Goal: Task Accomplishment & Management: Use online tool/utility

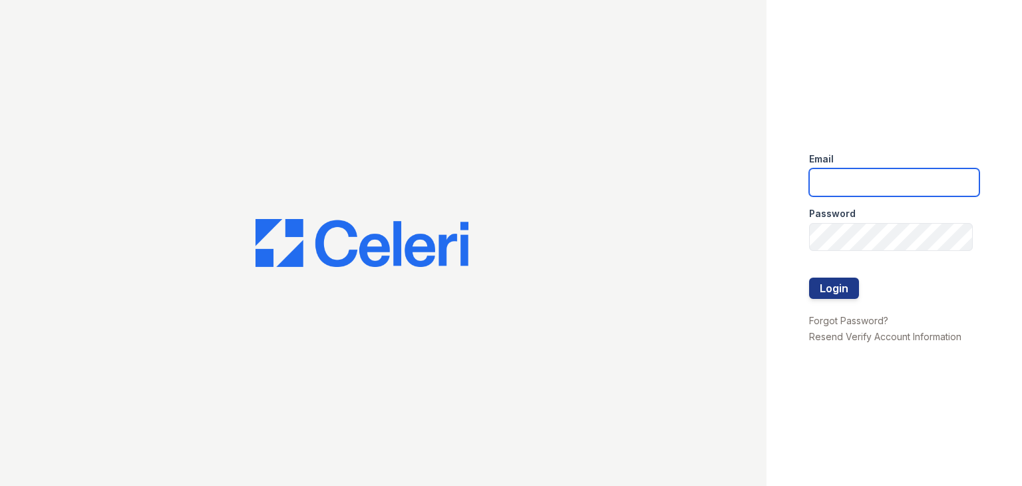
click at [845, 192] on input "email" at bounding box center [894, 182] width 170 height 28
click at [881, 183] on input "[DOMAIN_NAME][EMAIL_ADDRESS][DOMAIN_NAME]" at bounding box center [894, 182] width 170 height 28
type input "[DOMAIN_NAME][EMAIL_ADDRESS][DOMAIN_NAME]"
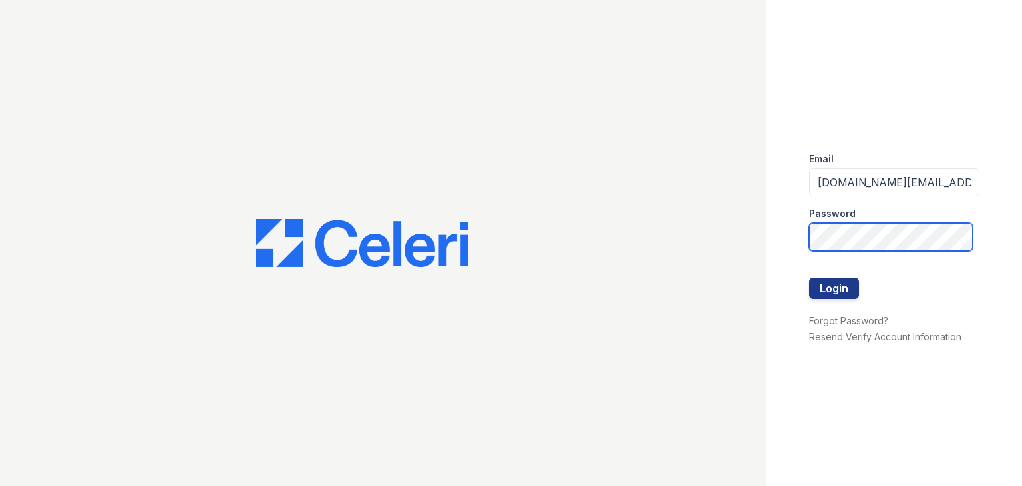
click at [809, 278] on button "Login" at bounding box center [834, 288] width 50 height 21
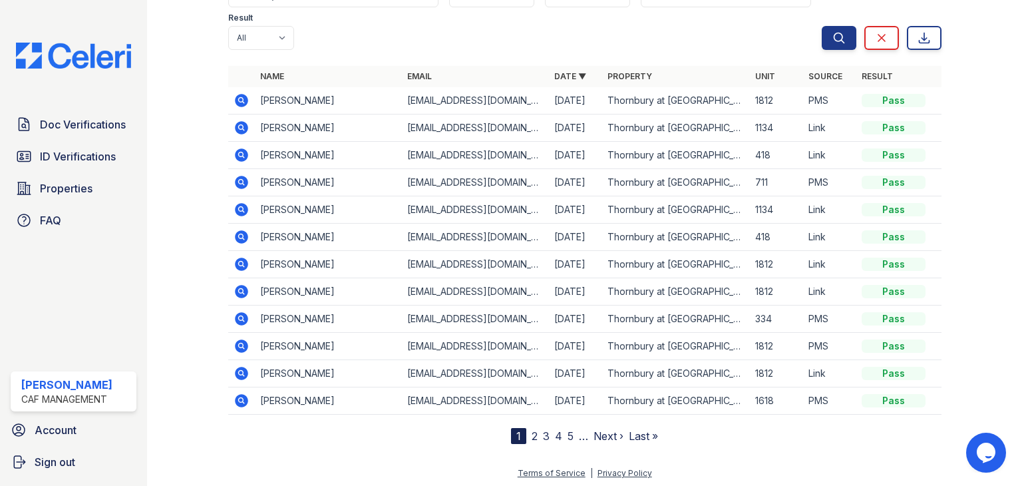
scroll to position [141, 0]
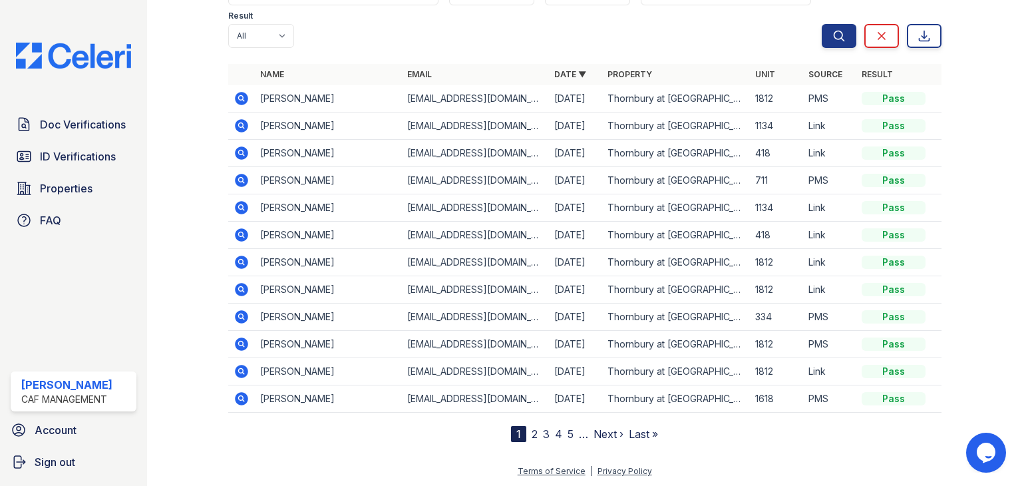
click at [532, 435] on link "2" at bounding box center [535, 433] width 6 height 13
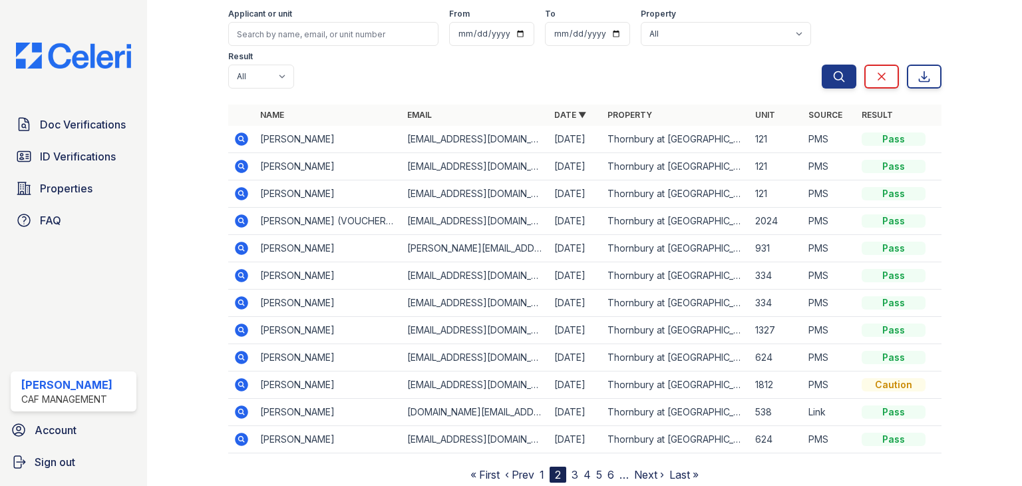
scroll to position [67, 0]
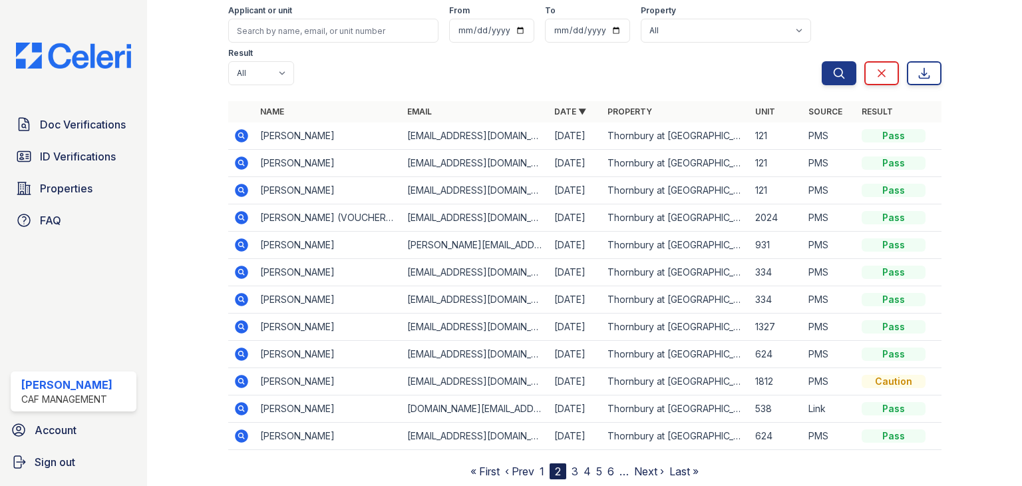
click at [572, 469] on link "3" at bounding box center [575, 471] width 7 height 13
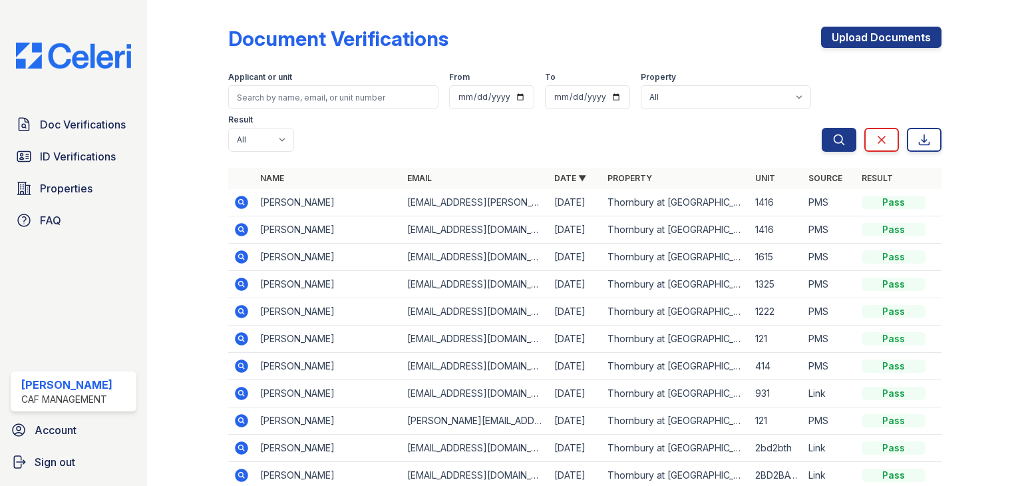
scroll to position [104, 0]
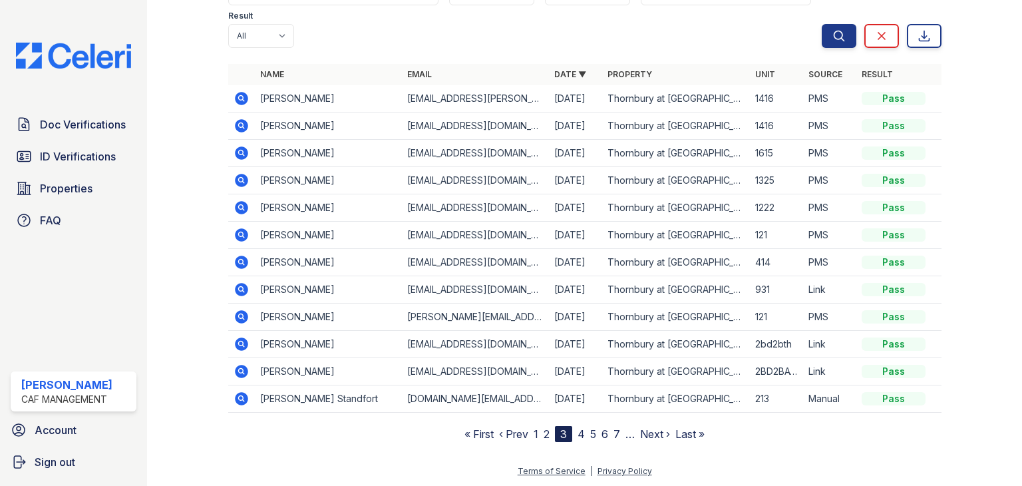
click at [580, 435] on link "4" at bounding box center [581, 433] width 7 height 13
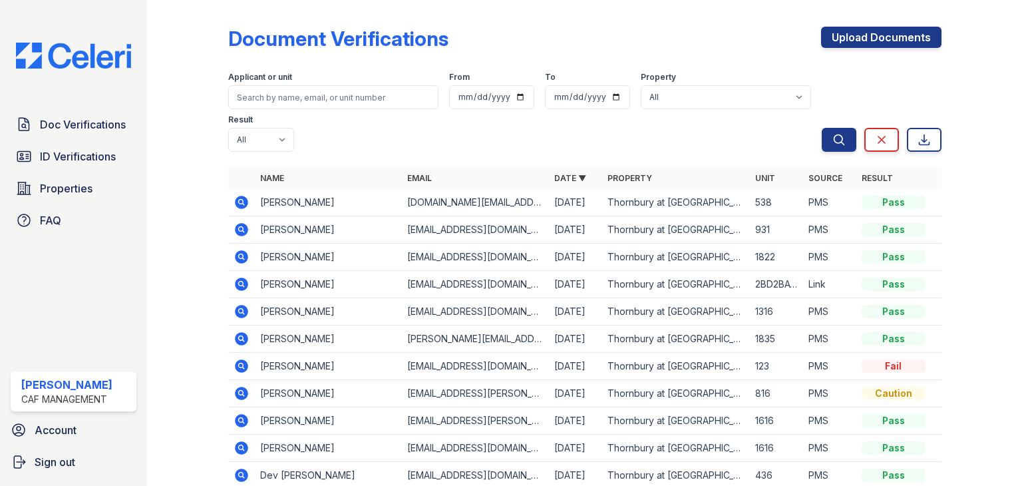
scroll to position [67, 0]
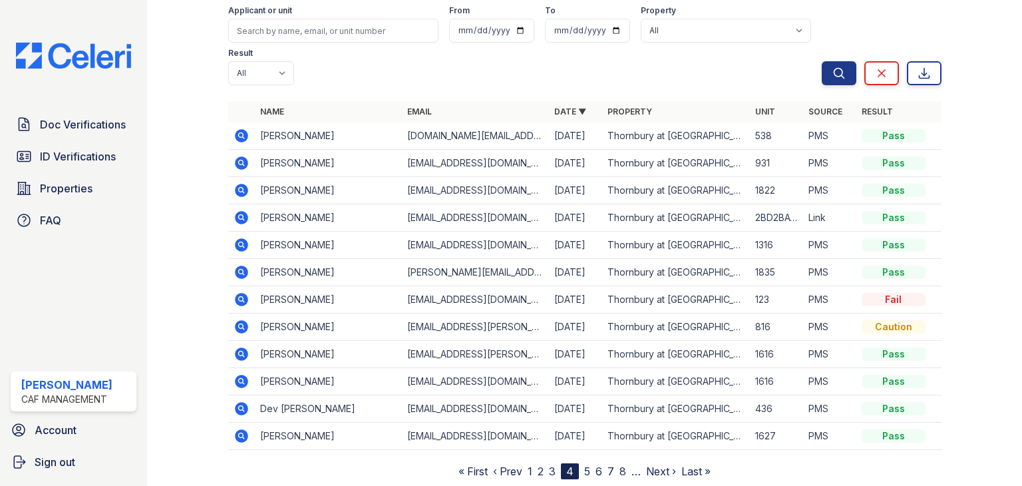
click at [528, 472] on link "1" at bounding box center [530, 471] width 5 height 13
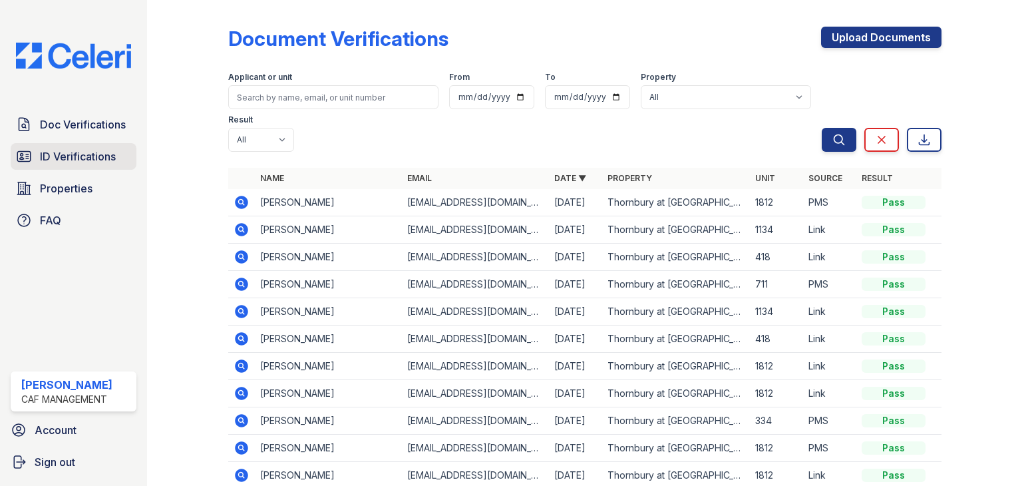
click at [80, 158] on span "ID Verifications" at bounding box center [78, 156] width 76 height 16
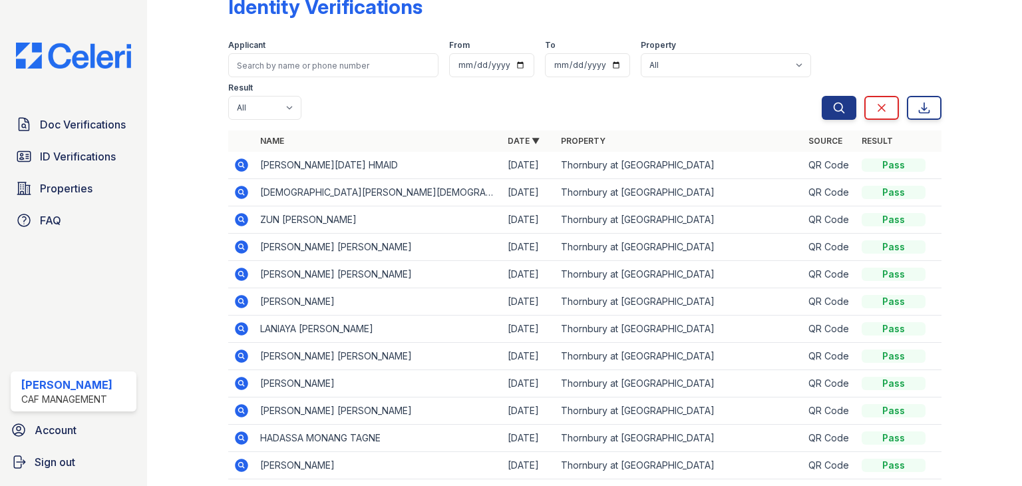
scroll to position [32, 0]
